Goal: Task Accomplishment & Management: Complete application form

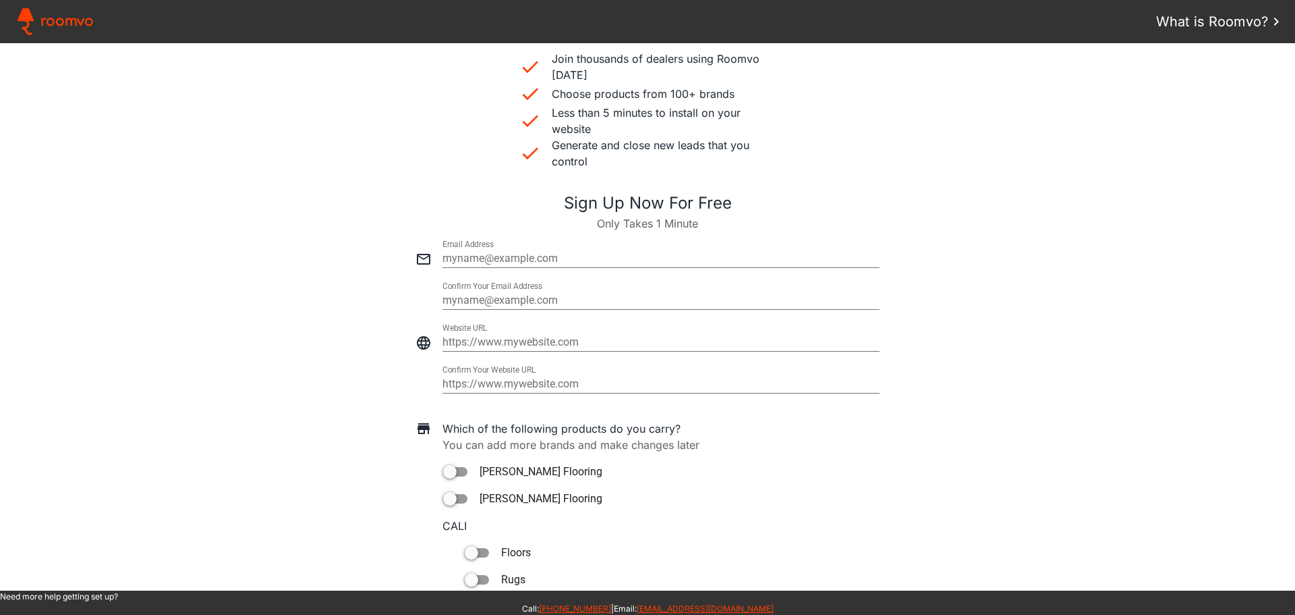
scroll to position [405, 0]
click at [569, 262] on input "email" at bounding box center [661, 258] width 437 height 16
paste input "[PERSON_NAME][EMAIL_ADDRESS][DOMAIN_NAME]"
type input "[PERSON_NAME][EMAIL_ADDRESS][DOMAIN_NAME]"
type paper-input "[PERSON_NAME][EMAIL_ADDRESS][DOMAIN_NAME]"
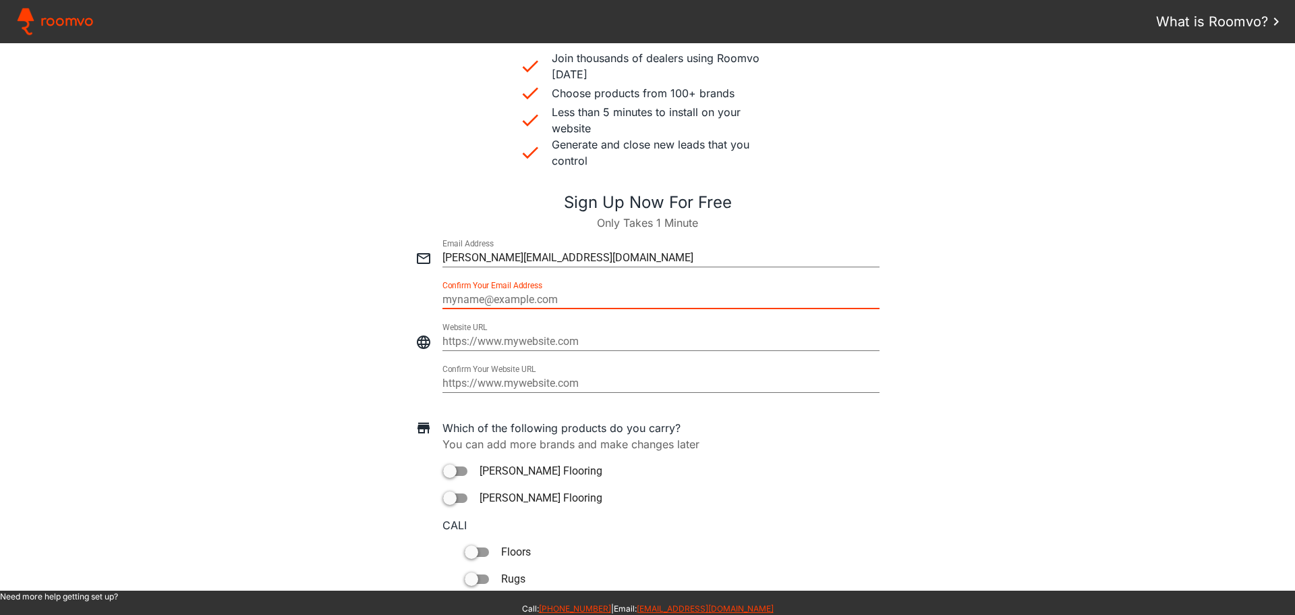
click at [601, 304] on input "email" at bounding box center [661, 299] width 437 height 16
type input "[PERSON_NAME][EMAIL_ADDRESS][DOMAIN_NAME]"
type paper-input "[PERSON_NAME][EMAIL_ADDRESS][DOMAIN_NAME]"
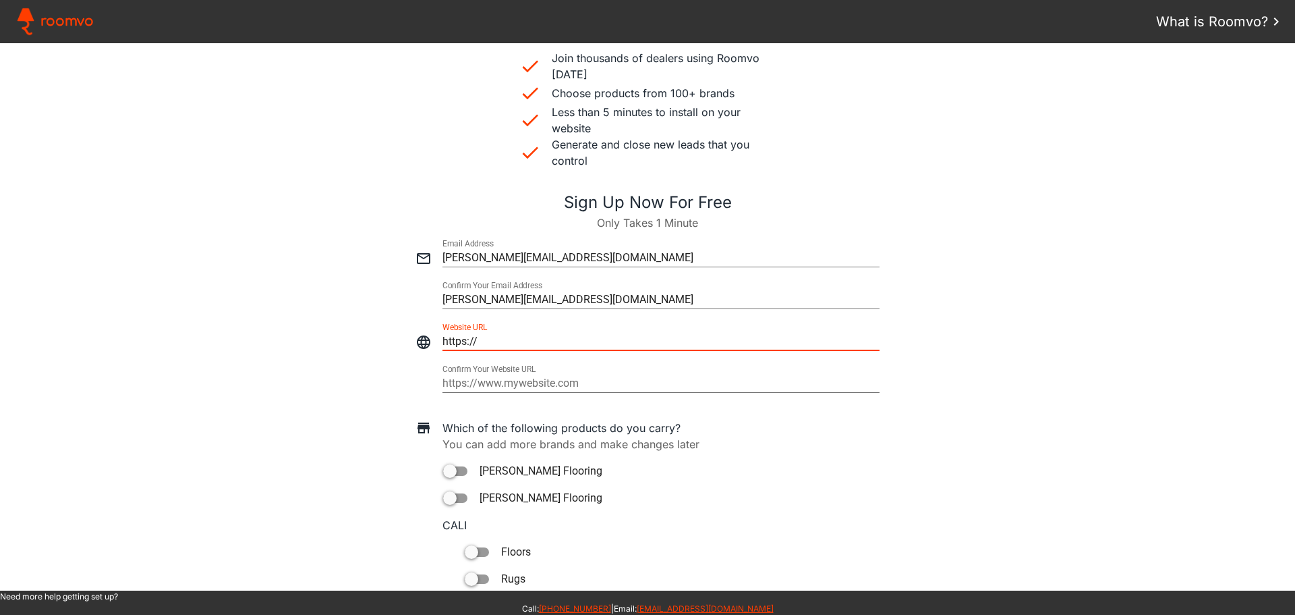
click at [508, 339] on input "https://" at bounding box center [661, 341] width 437 height 16
drag, startPoint x: 508, startPoint y: 339, endPoint x: 436, endPoint y: 335, distance: 72.3
click at [436, 335] on div at bounding box center [647, 335] width 1268 height 42
type input "[URL][DOMAIN_NAME]"
type paper-input "[URL][DOMAIN_NAME]"
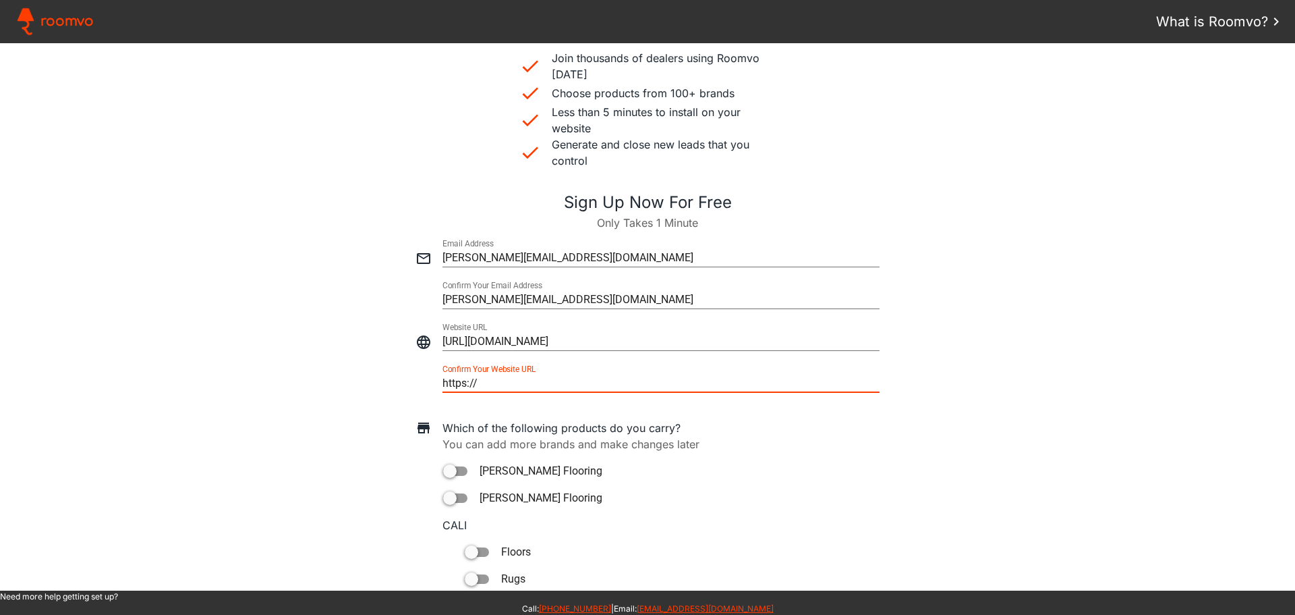
drag, startPoint x: 583, startPoint y: 385, endPoint x: 437, endPoint y: 380, distance: 146.5
click at [437, 380] on div at bounding box center [647, 377] width 1268 height 42
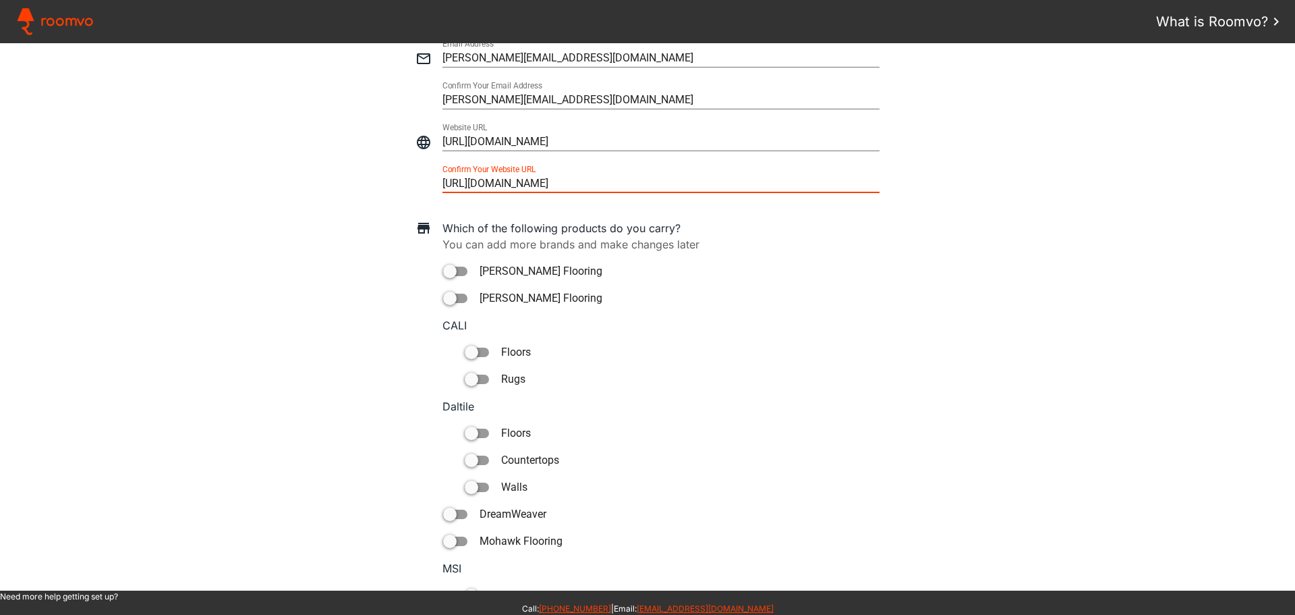
scroll to position [607, 0]
type input "[URL][DOMAIN_NAME]"
type paper-input "[URL][DOMAIN_NAME]"
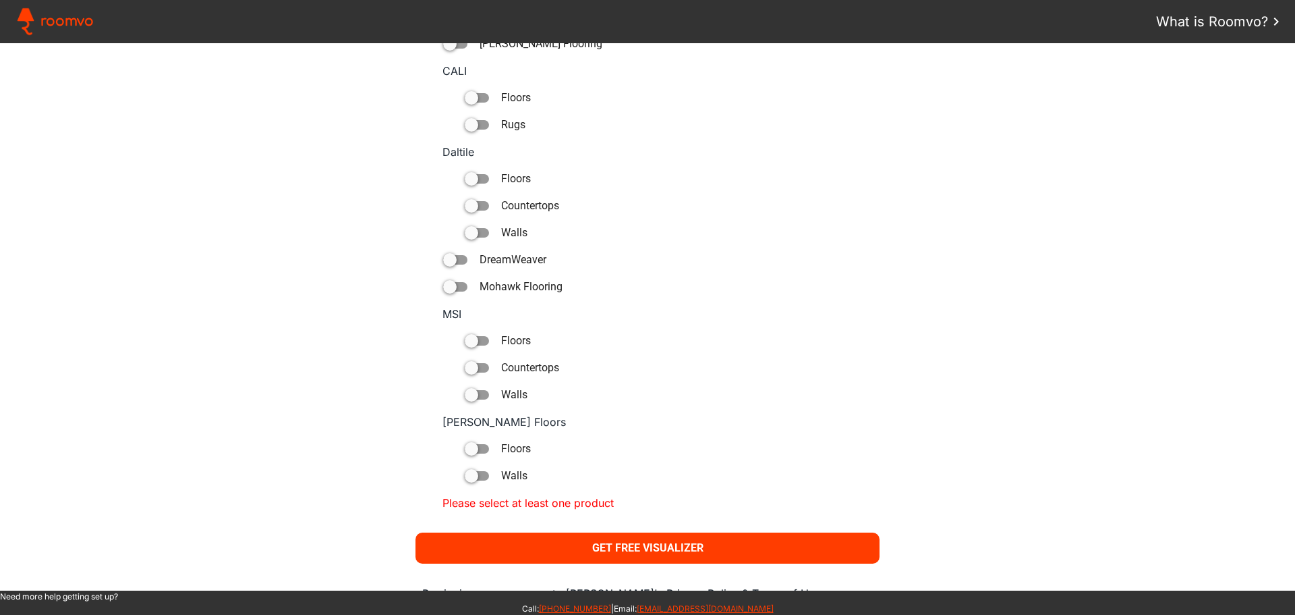
scroll to position [877, 0]
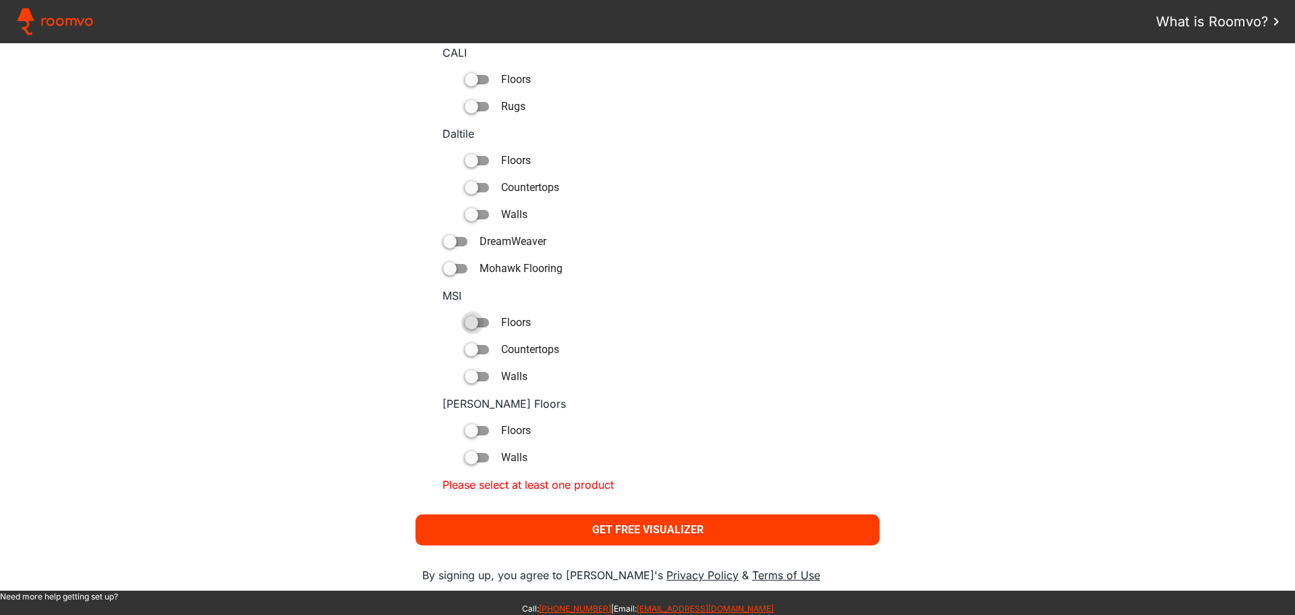
click at [469, 323] on div at bounding box center [471, 322] width 13 height 13
type paper-toggle-button "on"
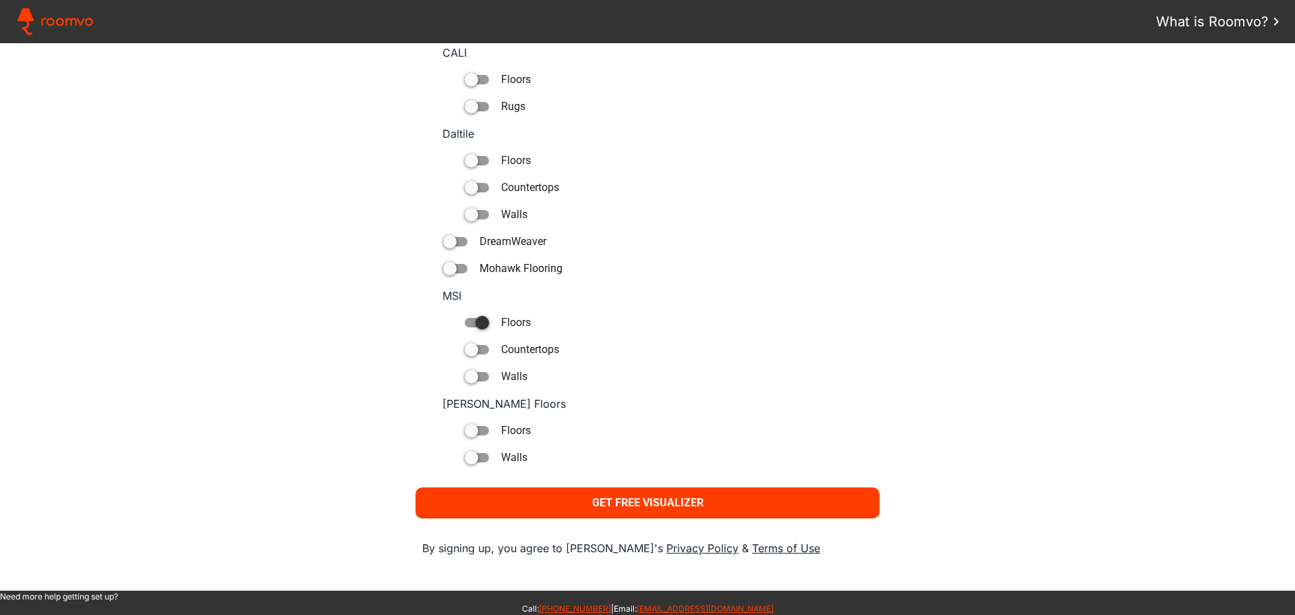
click at [470, 347] on div at bounding box center [471, 349] width 13 height 13
type paper-toggle-button "on"
click at [470, 374] on div at bounding box center [471, 376] width 13 height 13
type paper-toggle-button "on"
click at [449, 270] on div at bounding box center [449, 268] width 13 height 13
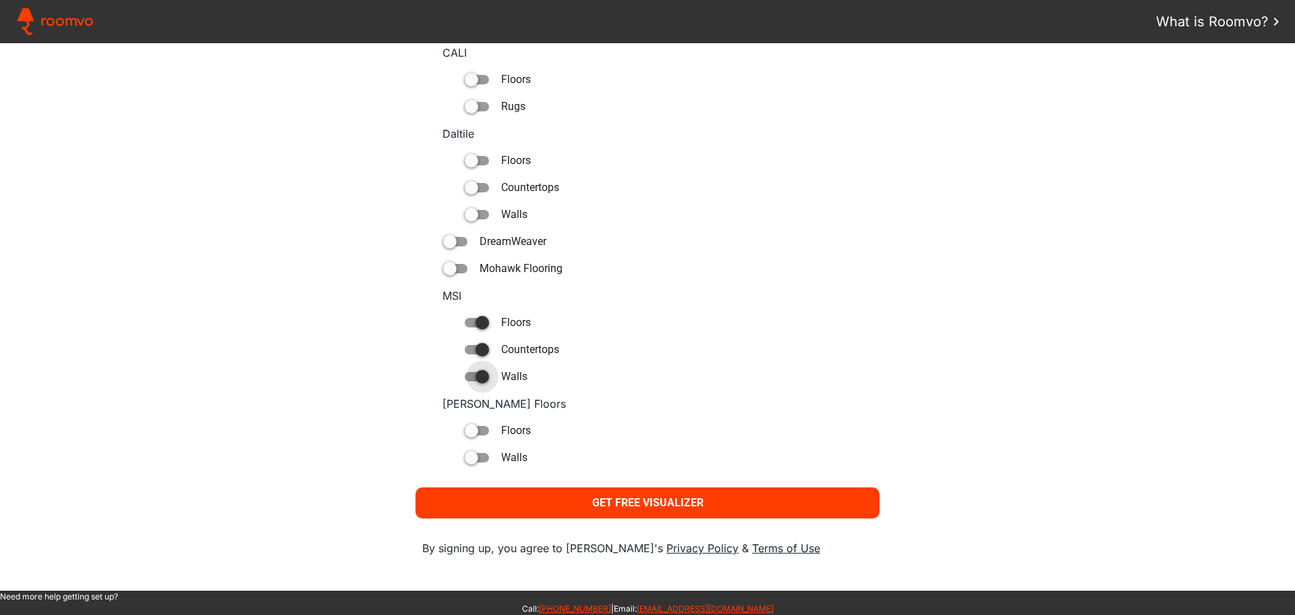
type paper-toggle-button "on"
click at [449, 239] on div at bounding box center [449, 241] width 13 height 13
type paper-toggle-button "on"
click at [471, 159] on div at bounding box center [471, 160] width 13 height 13
type paper-toggle-button "on"
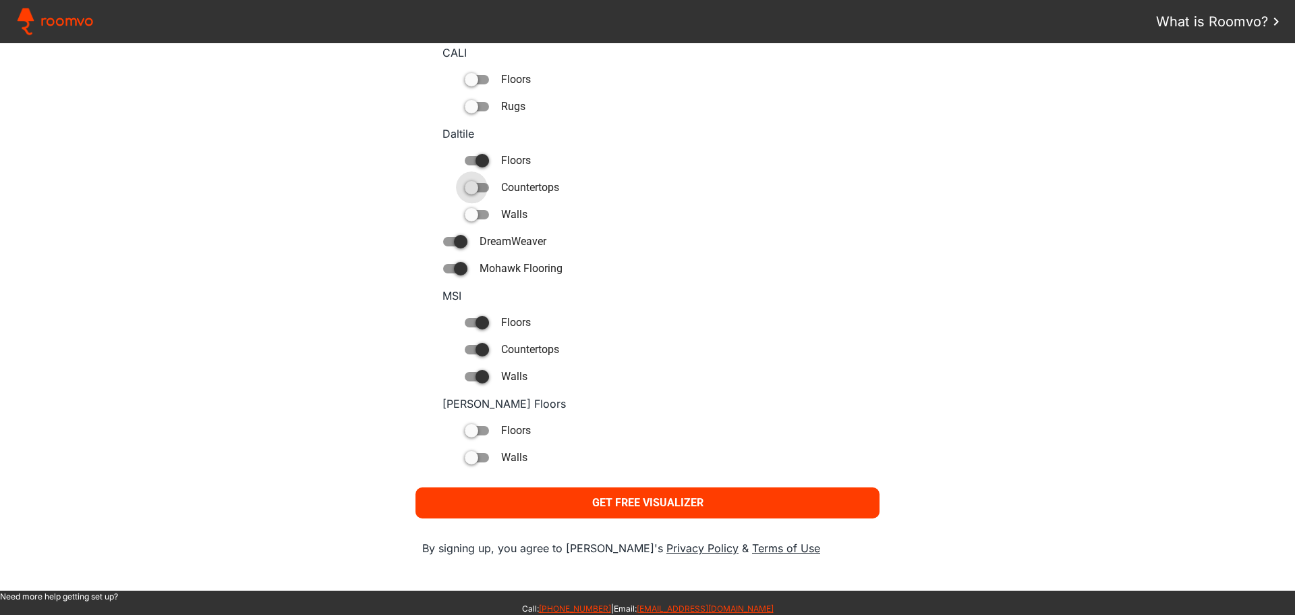
click at [469, 186] on div at bounding box center [471, 187] width 13 height 13
type paper-toggle-button "on"
click at [468, 216] on div at bounding box center [471, 214] width 13 height 13
type paper-toggle-button "on"
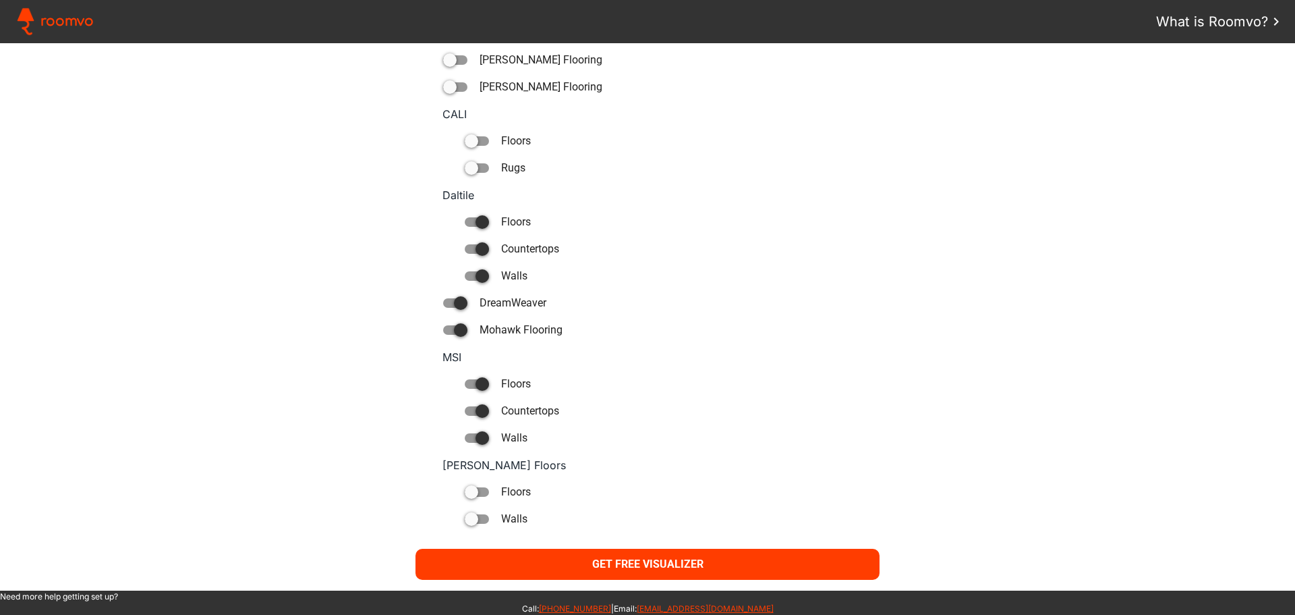
scroll to position [908, 0]
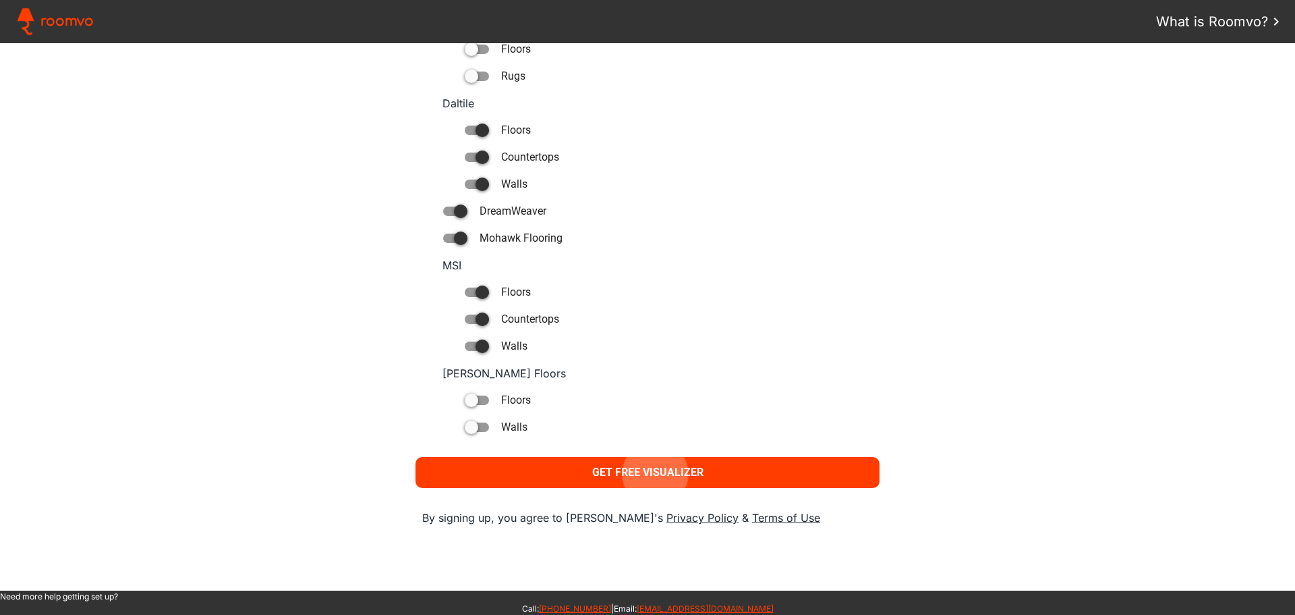
click at [0, 0] on slot "Get Free Visualizer" at bounding box center [0, 0] width 0 height 0
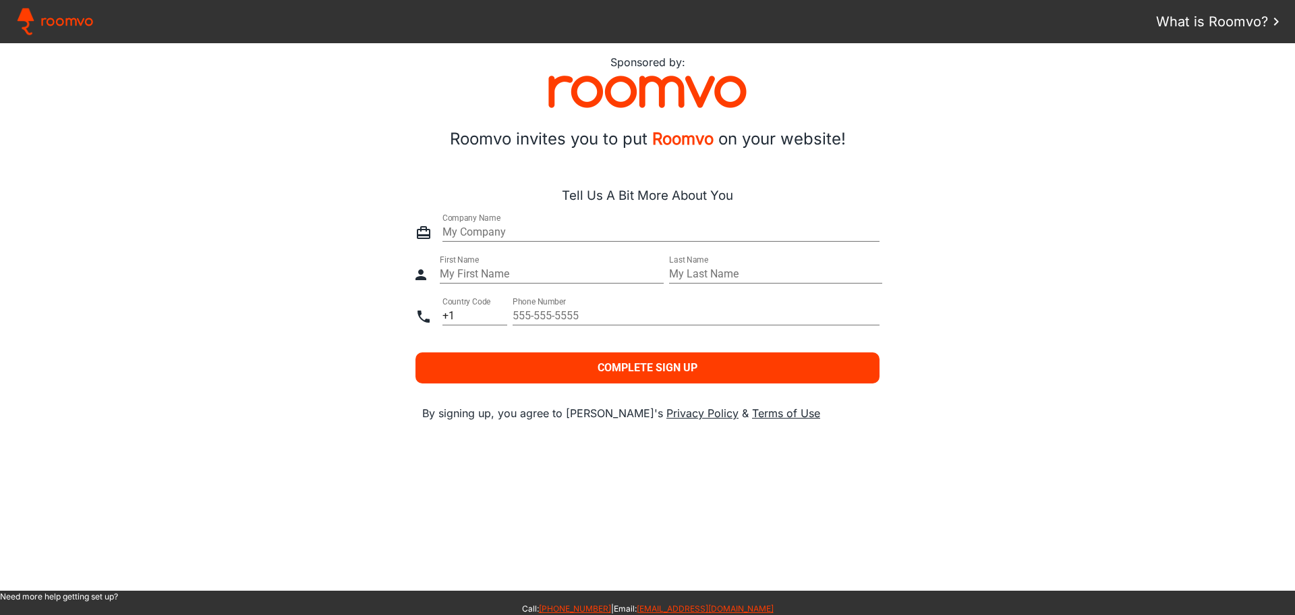
scroll to position [0, 0]
click at [488, 235] on input "text" at bounding box center [661, 232] width 437 height 16
type input "Elite Surface Pros"
type paper-input "Elite Surface Pros"
click at [463, 276] on input "text" at bounding box center [552, 274] width 224 height 16
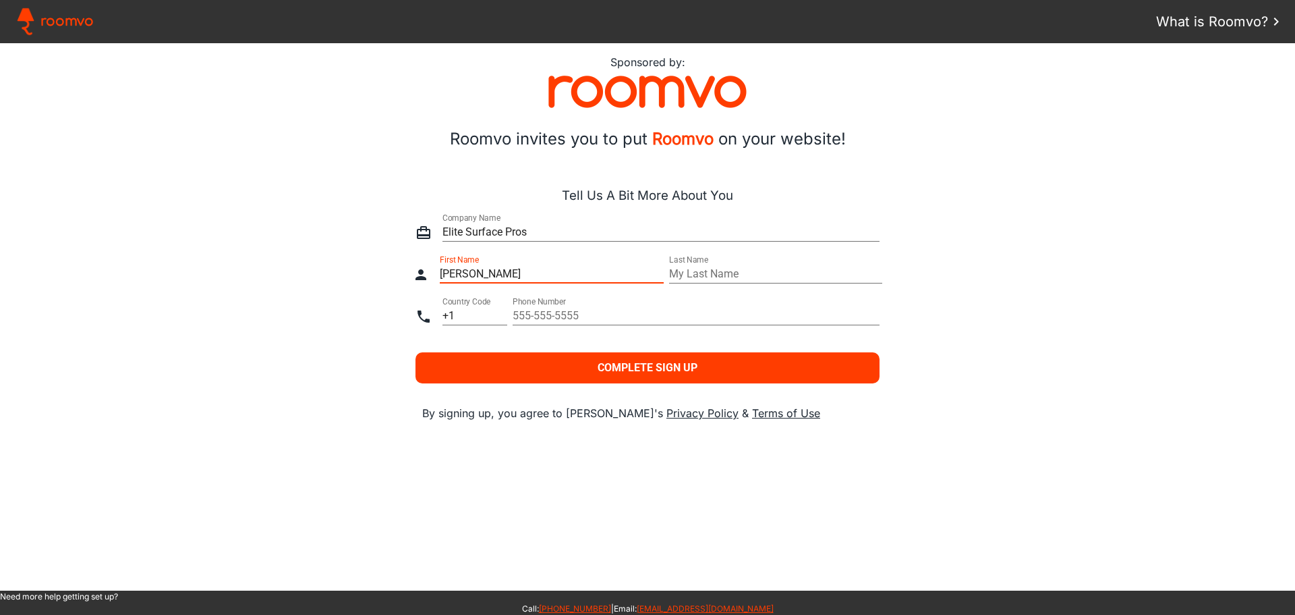
type input "[PERSON_NAME]"
type paper-input "[PERSON_NAME]"
click at [718, 277] on input "text" at bounding box center [775, 274] width 213 height 16
type input "[PERSON_NAME]"
type paper-input "[PERSON_NAME]"
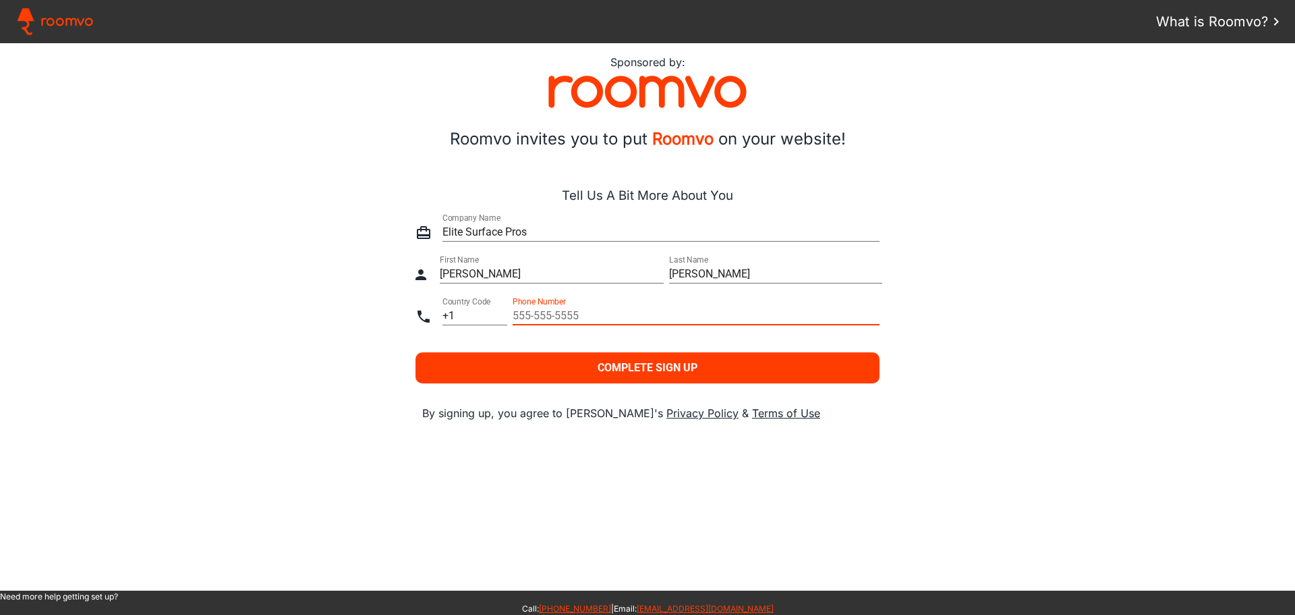
drag, startPoint x: 644, startPoint y: 320, endPoint x: 536, endPoint y: 315, distance: 107.4
click at [536, 315] on input "tel" at bounding box center [696, 316] width 367 height 16
click at [532, 313] on input "3868485623" at bounding box center [696, 316] width 367 height 16
click at [551, 316] on input "386-8485623" at bounding box center [696, 316] width 367 height 16
type input "[PHONE_NUMBER]"
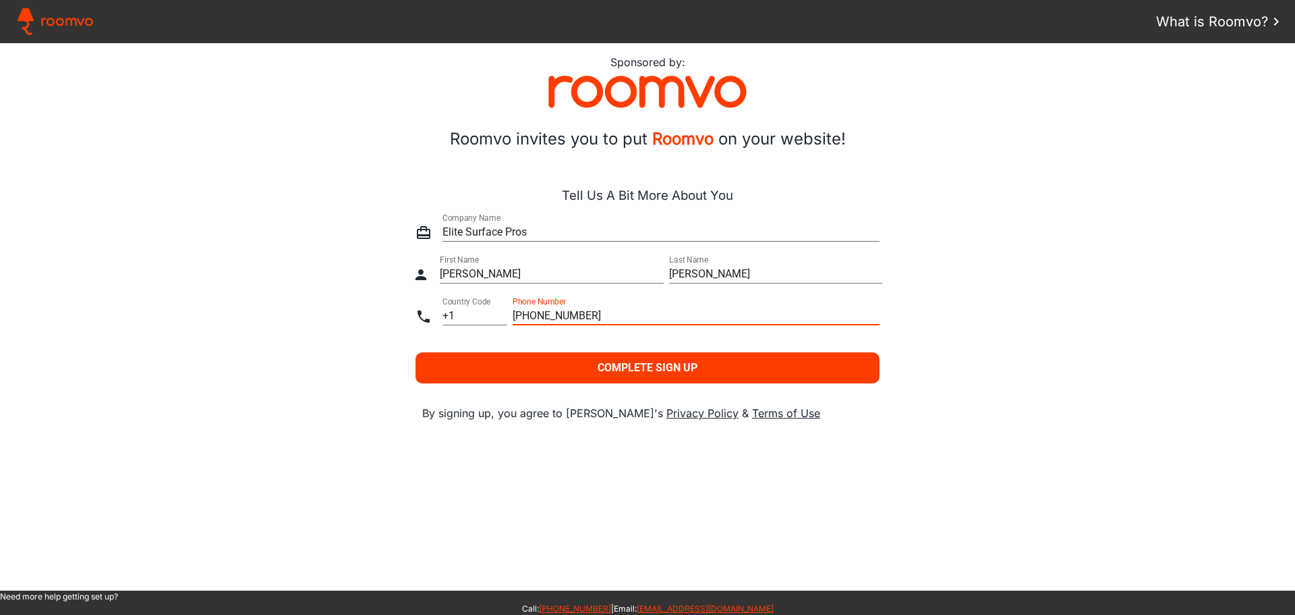
type paper-input "[PHONE_NUMBER]"
click at [0, 0] on slot "Complete Sign Up" at bounding box center [0, 0] width 0 height 0
